Goal: Find specific fact

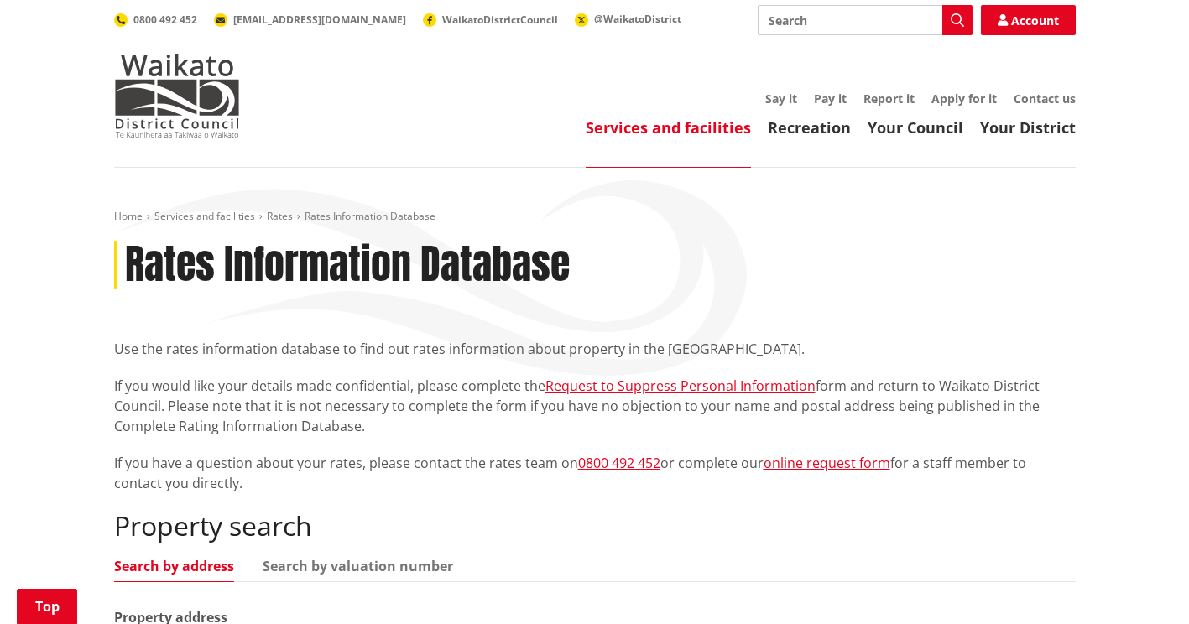
scroll to position [336, 0]
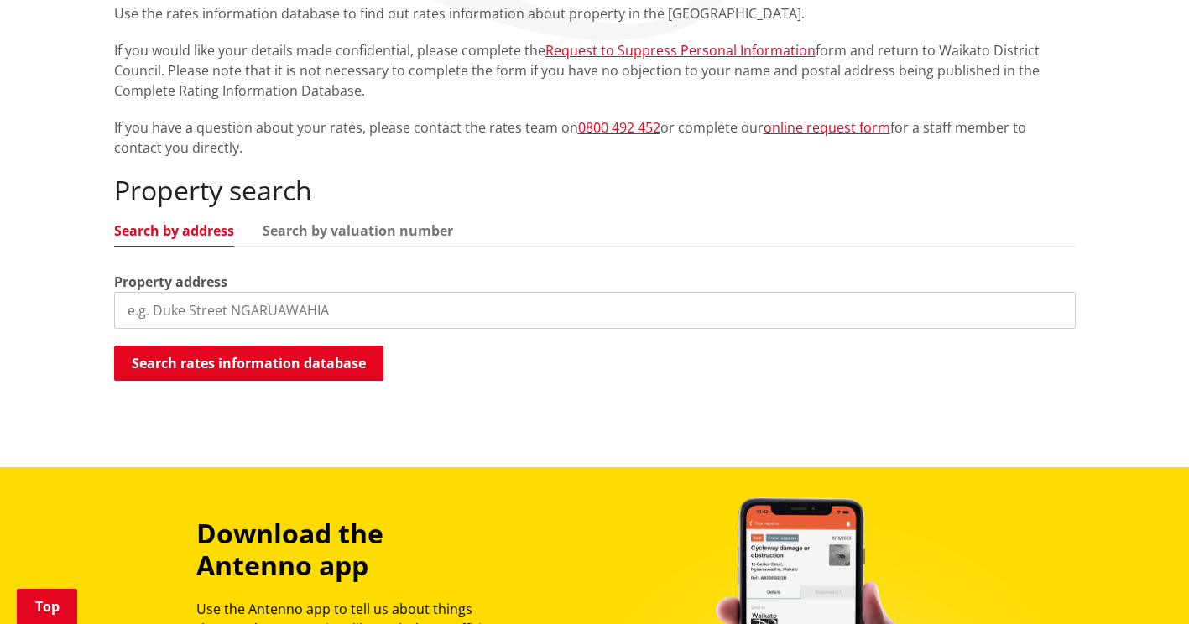
click at [242, 315] on input "search" at bounding box center [594, 310] width 961 height 37
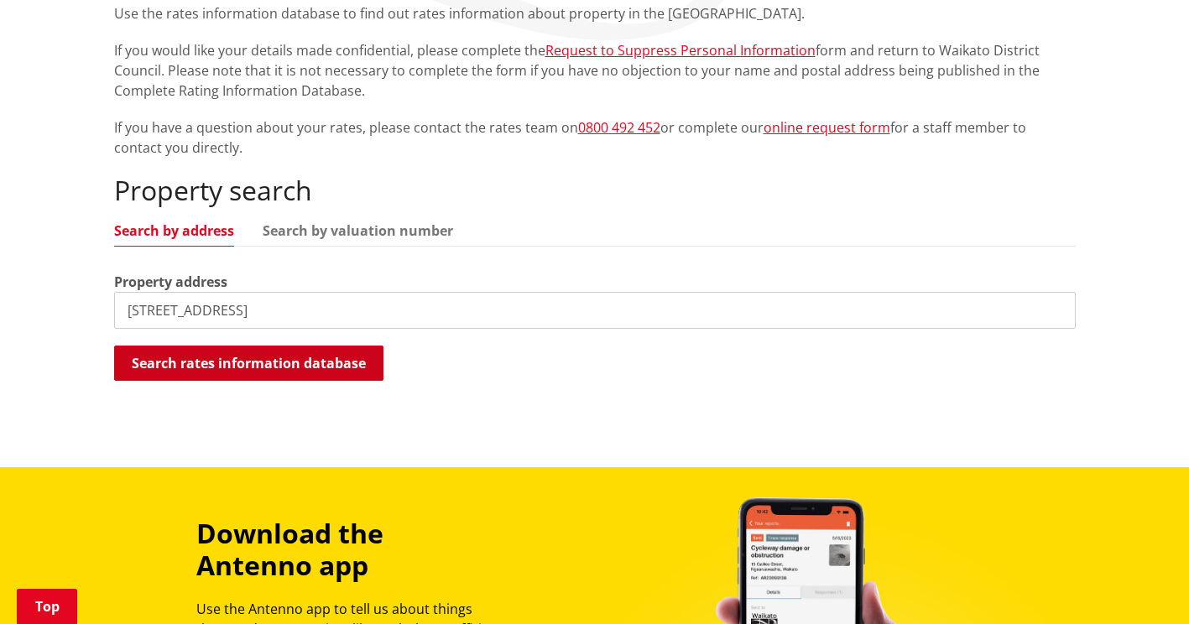
type input "346 bruntwood road"
click at [288, 372] on button "Search rates information database" at bounding box center [248, 363] width 269 height 35
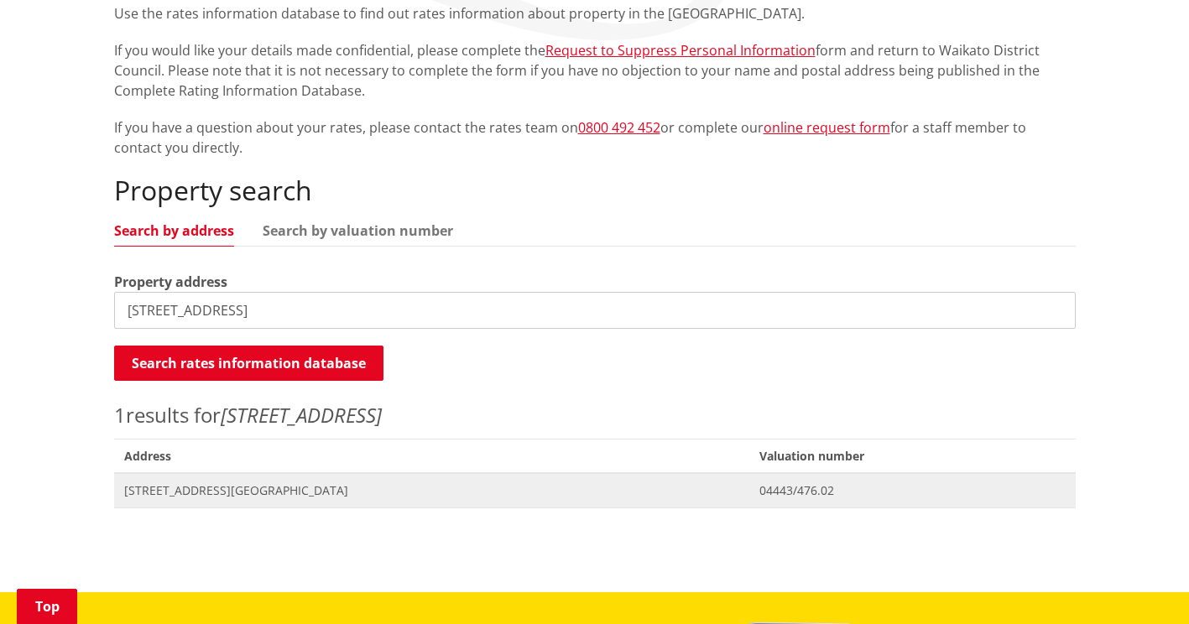
click at [245, 488] on span "[STREET_ADDRESS][GEOGRAPHIC_DATA]" at bounding box center [432, 490] width 616 height 17
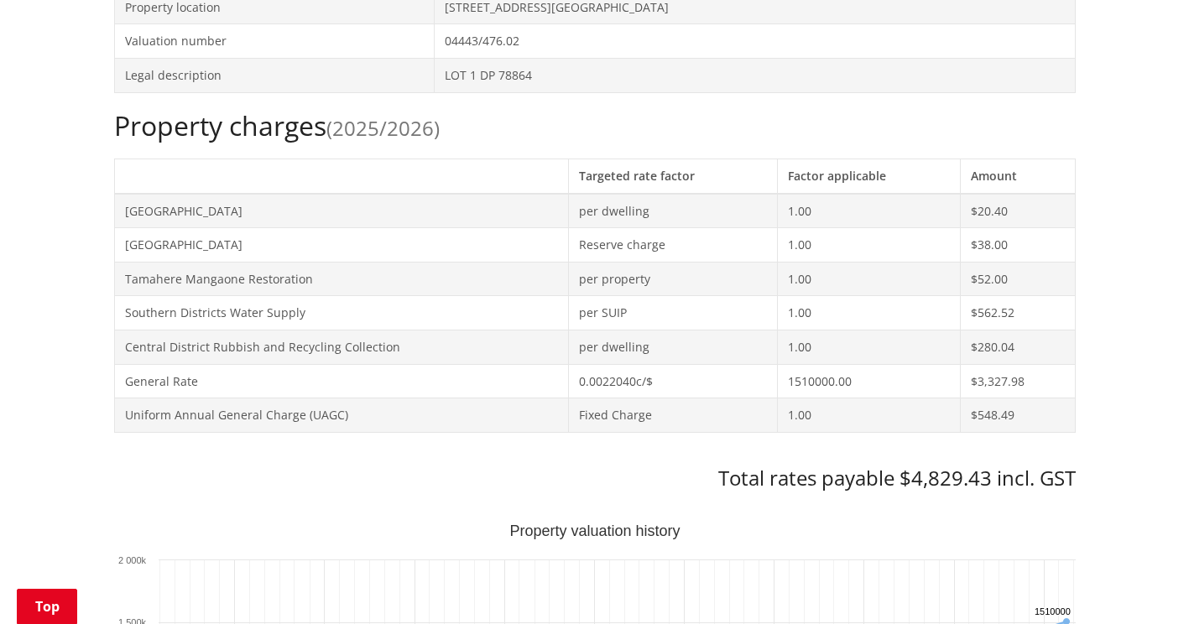
scroll to position [839, 0]
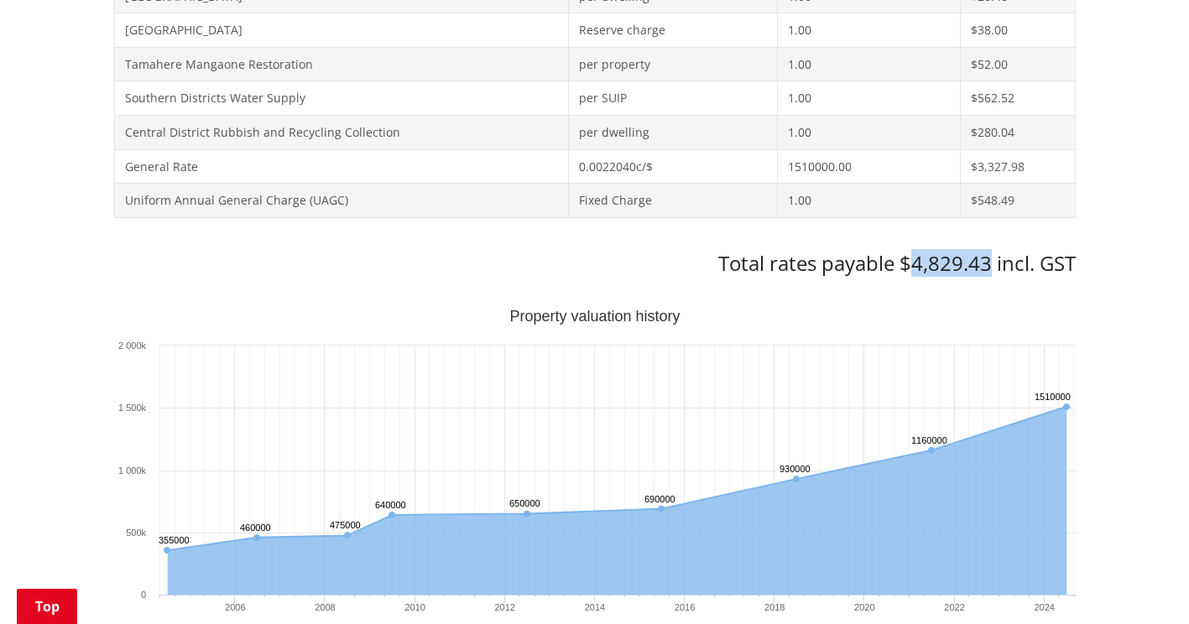
drag, startPoint x: 989, startPoint y: 261, endPoint x: 911, endPoint y: 261, distance: 78.0
click at [911, 261] on h3 "Total rates payable $4,829.43 incl. GST" at bounding box center [594, 264] width 961 height 24
copy h3 "4,829.43"
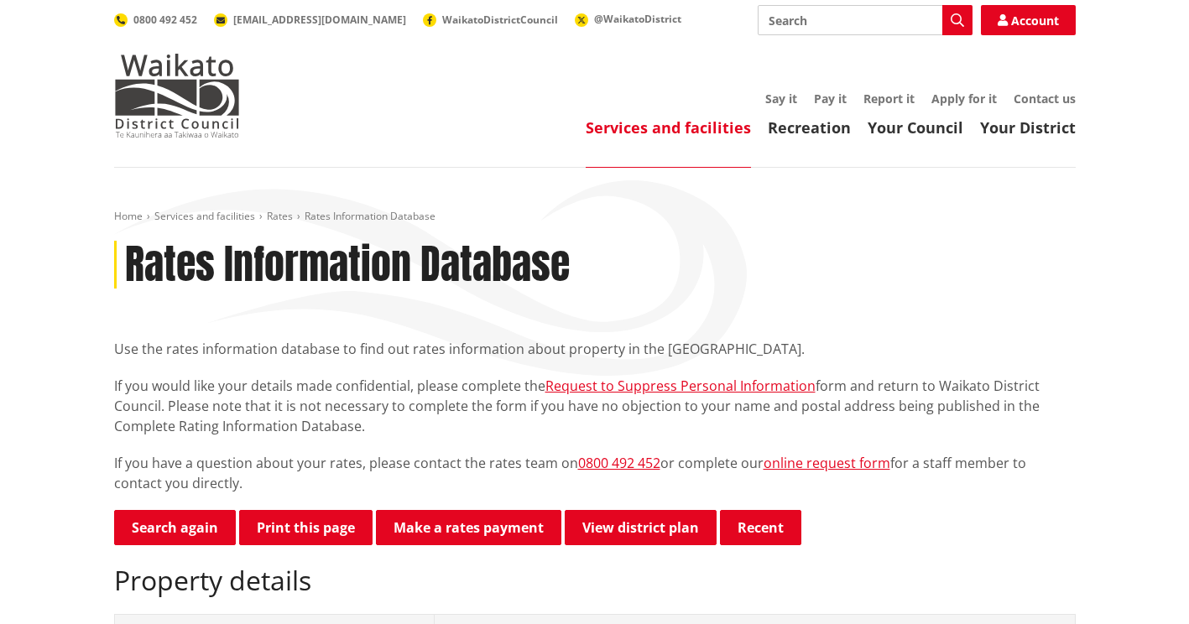
scroll to position [830, 0]
